Goal: Find specific page/section: Find specific page/section

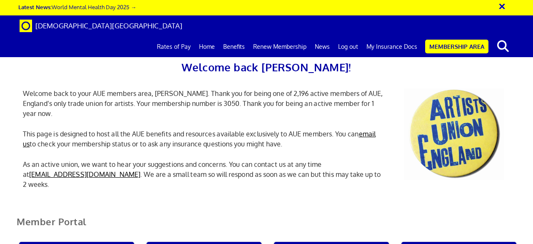
scroll to position [0, 3]
click at [525, 72] on div "Welcome back Katherine! Welcome back to your AUE members area, Katherine. Thank…" at bounding box center [266, 103] width 533 height 191
drag, startPoint x: 530, startPoint y: 78, endPoint x: 533, endPoint y: 163, distance: 85.1
click at [533, 163] on div "Welcome back Katherine! Welcome back to your AUE members area, Katherine. Thank…" at bounding box center [266, 103] width 533 height 191
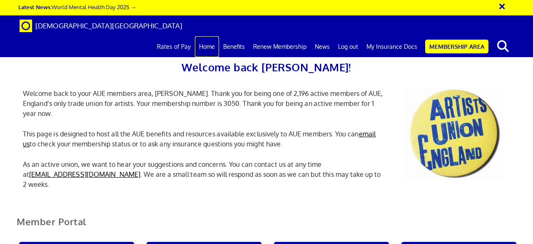
click at [206, 36] on link "Home" at bounding box center [207, 46] width 24 height 21
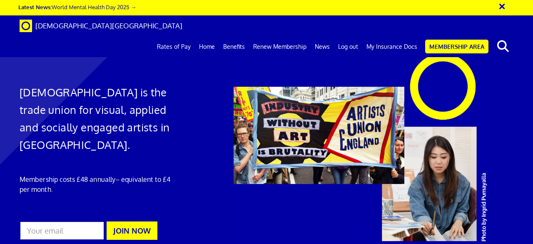
scroll to position [0, 2]
click at [411, 36] on link "My Insurance Docs" at bounding box center [392, 46] width 59 height 21
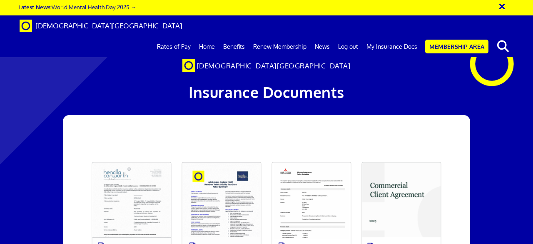
scroll to position [200, 0]
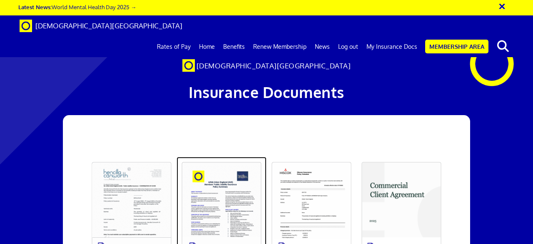
click at [235, 157] on link at bounding box center [222, 210] width 90 height 106
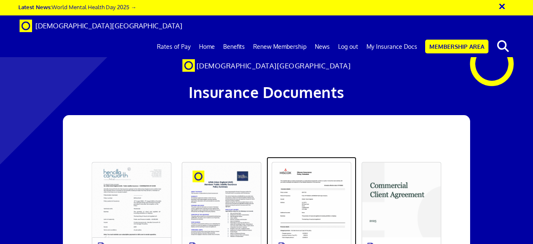
click at [320, 157] on link at bounding box center [312, 210] width 90 height 106
